Goal: Find specific page/section: Find specific page/section

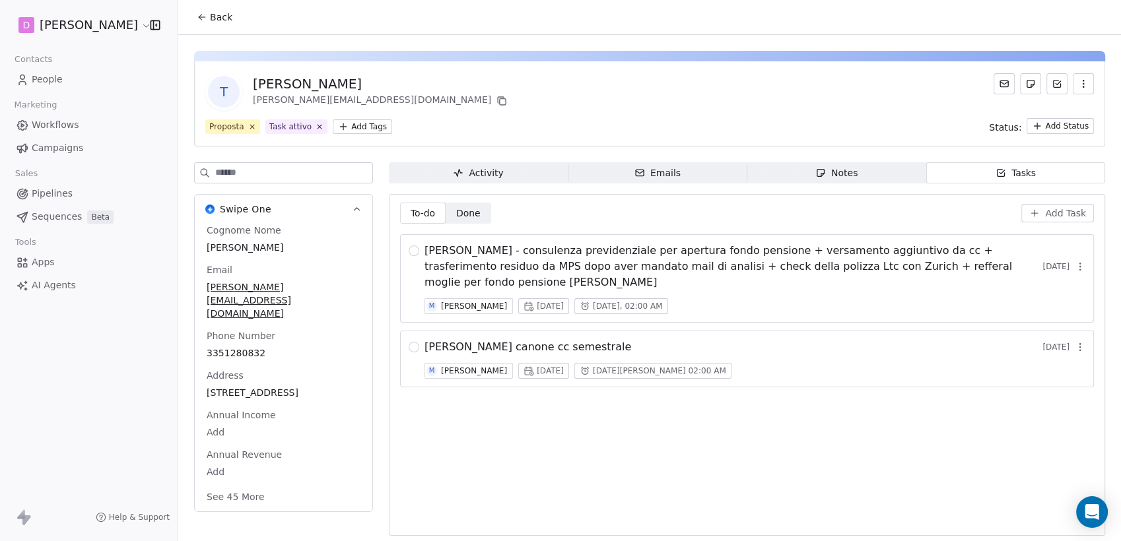
click at [207, 22] on button "Back" at bounding box center [214, 17] width 51 height 24
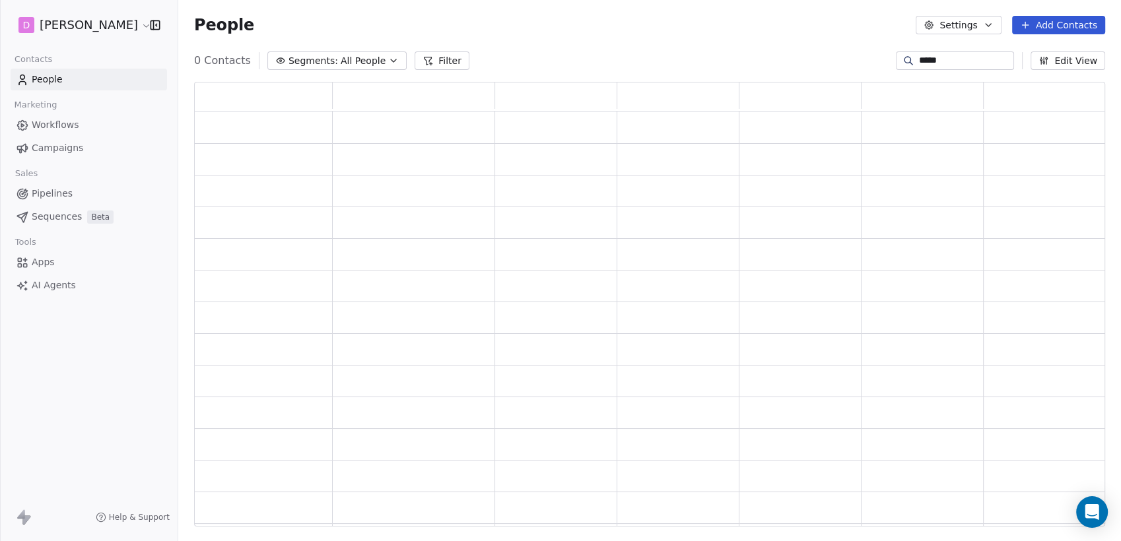
scroll to position [433, 900]
drag, startPoint x: 952, startPoint y: 61, endPoint x: 583, endPoint y: 75, distance: 369.3
click at [692, 71] on div "Segments: All People Filter **** Edit View" at bounding box center [649, 60] width 943 height 21
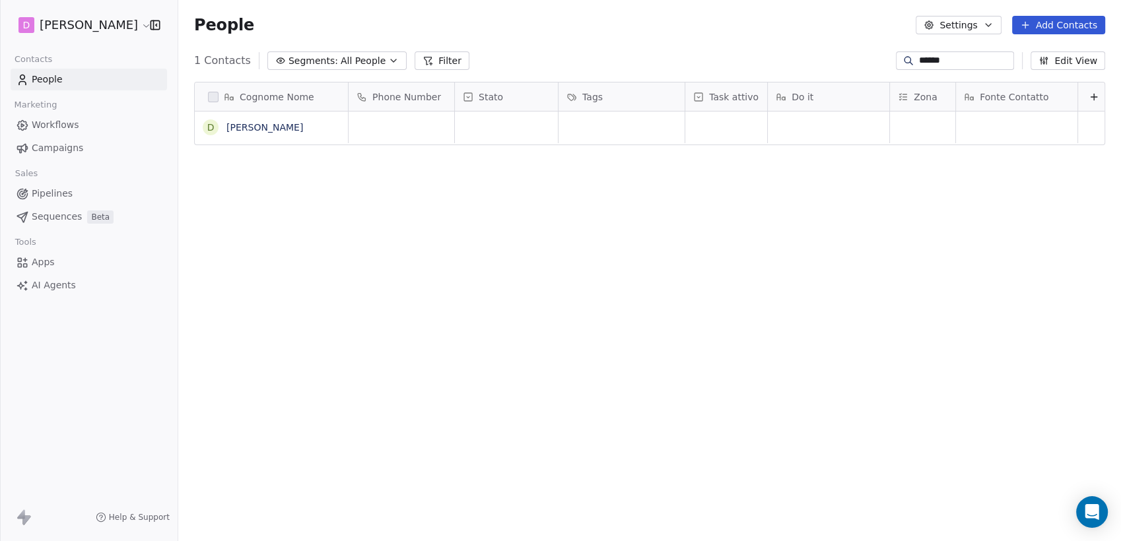
scroll to position [465, 932]
type input "*****"
click at [263, 125] on link "[PERSON_NAME]" at bounding box center [264, 127] width 77 height 11
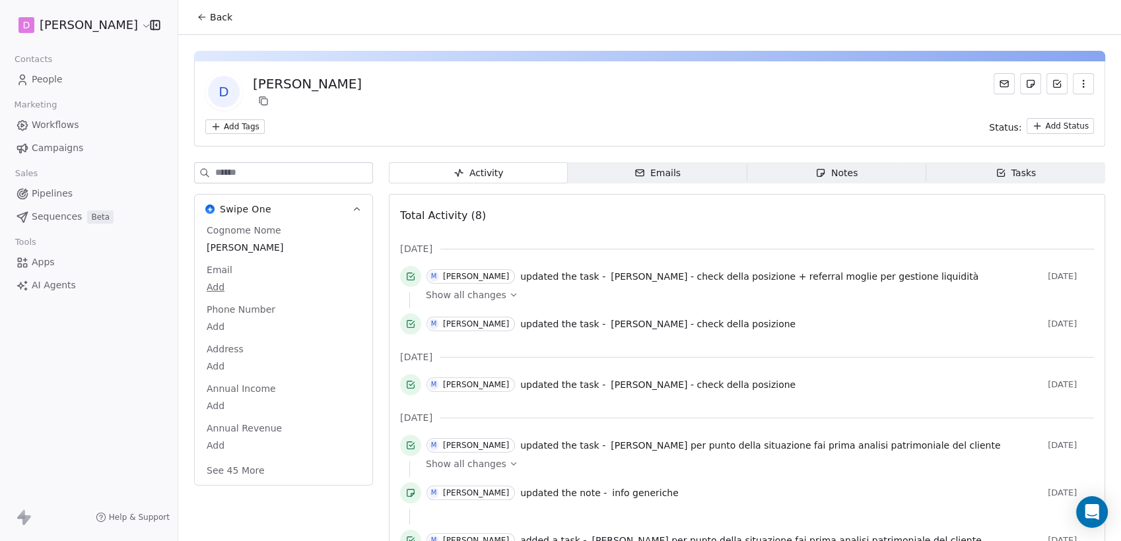
click at [905, 170] on span "Notes Notes" at bounding box center [836, 172] width 179 height 21
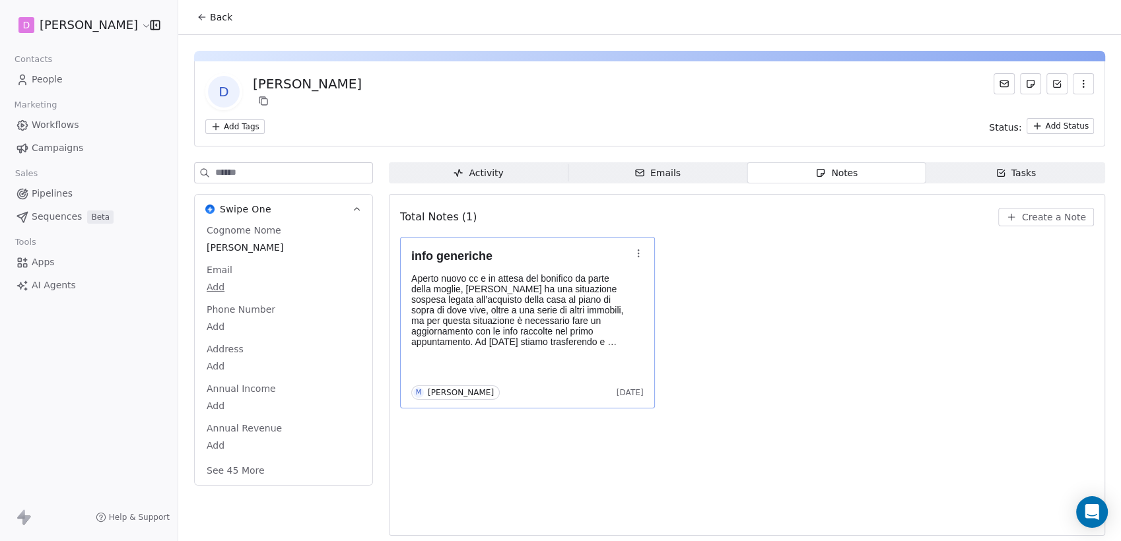
click at [559, 323] on p "Aperto nuovo cc e in attesa del bonifico da parte della moglie, [PERSON_NAME] h…" at bounding box center [520, 310] width 219 height 74
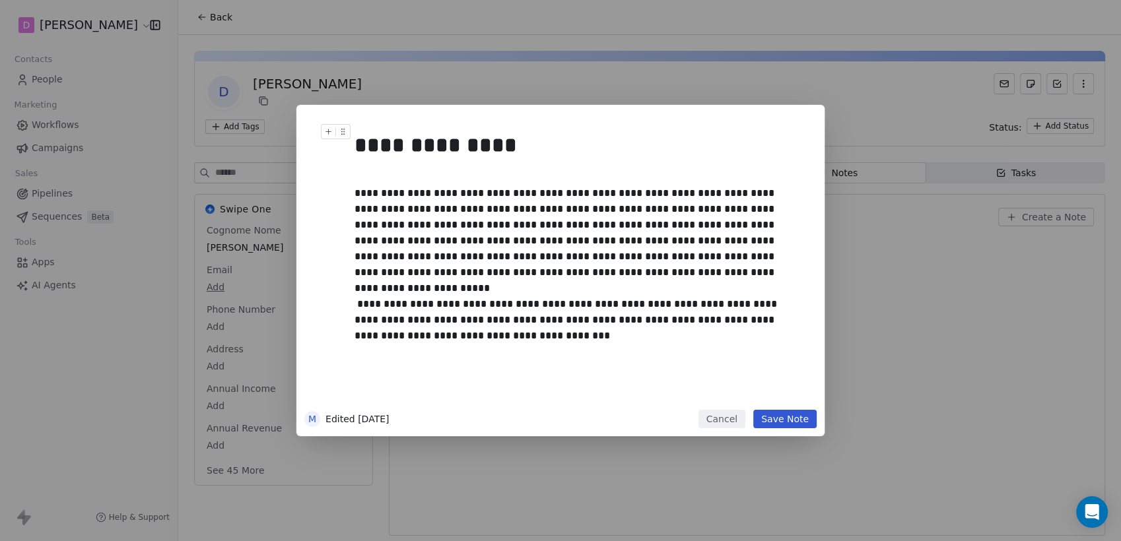
click at [724, 419] on button "Cancel" at bounding box center [722, 419] width 47 height 18
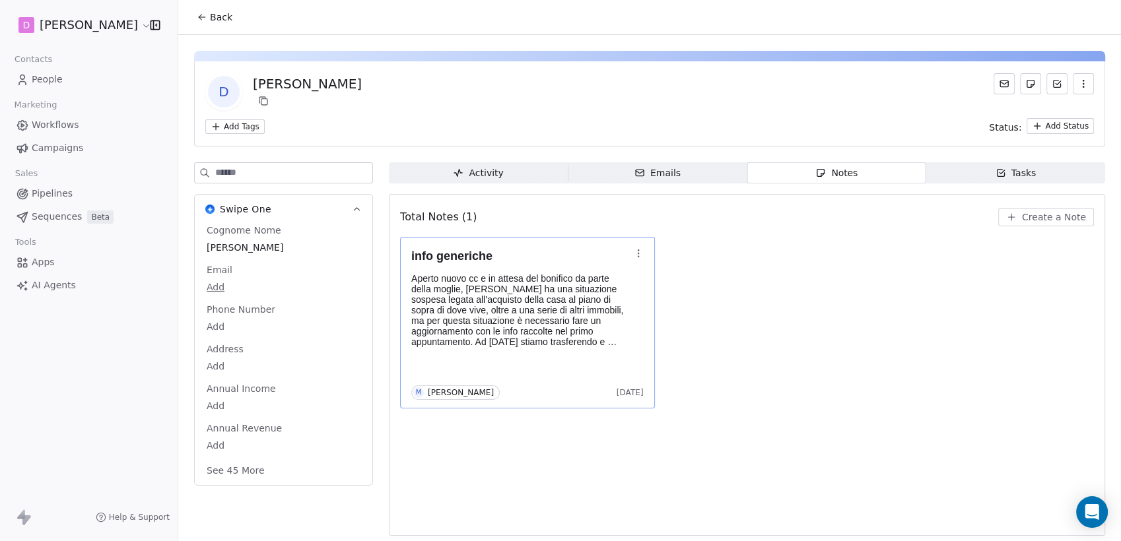
click at [1015, 169] on div "Tasks" at bounding box center [1016, 173] width 41 height 14
